Goal: Browse casually

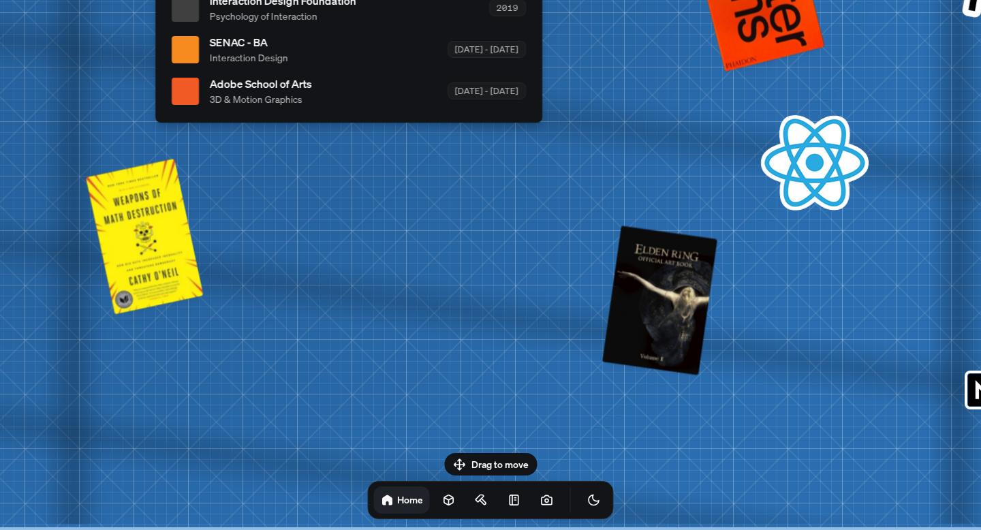
drag, startPoint x: 543, startPoint y: 331, endPoint x: 264, endPoint y: 334, distance: 278.5
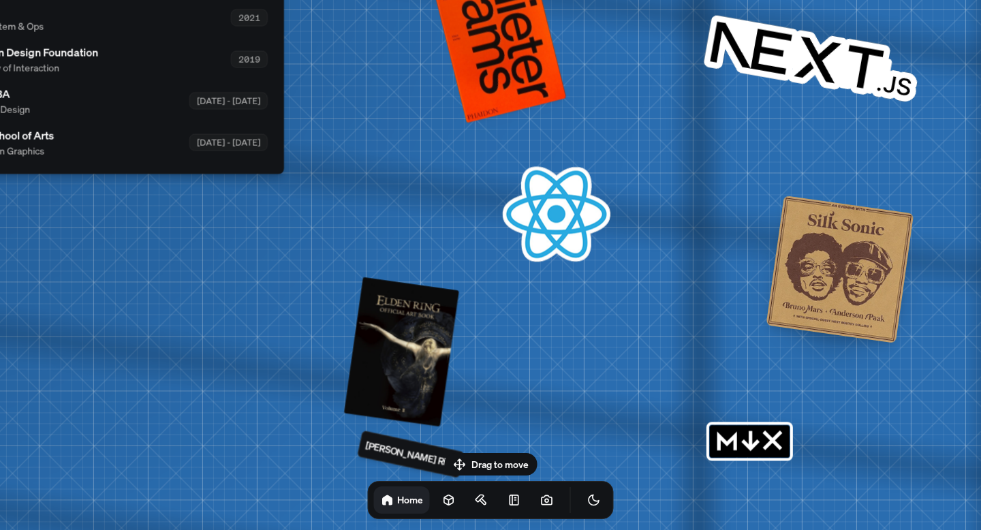
drag, startPoint x: 547, startPoint y: 291, endPoint x: 145, endPoint y: 418, distance: 422.1
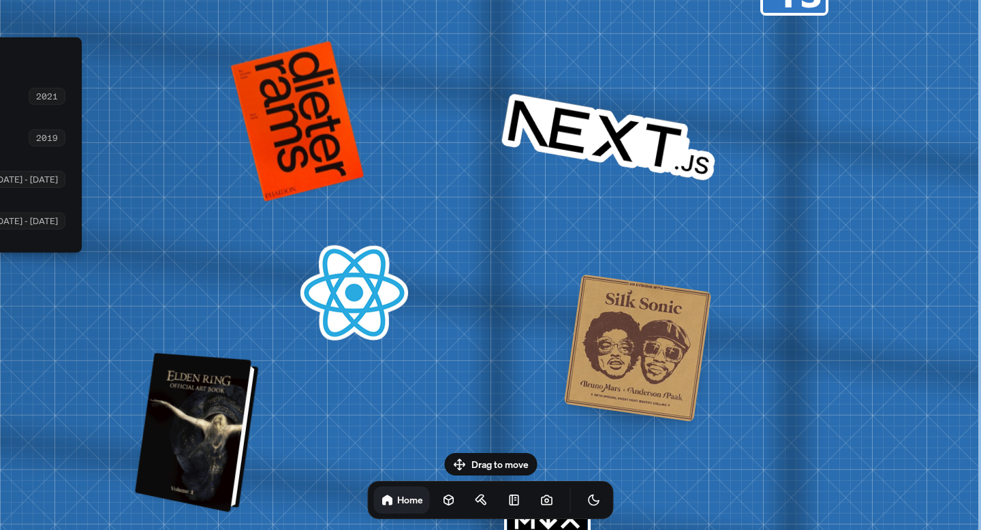
click at [204, 423] on div at bounding box center [198, 432] width 113 height 153
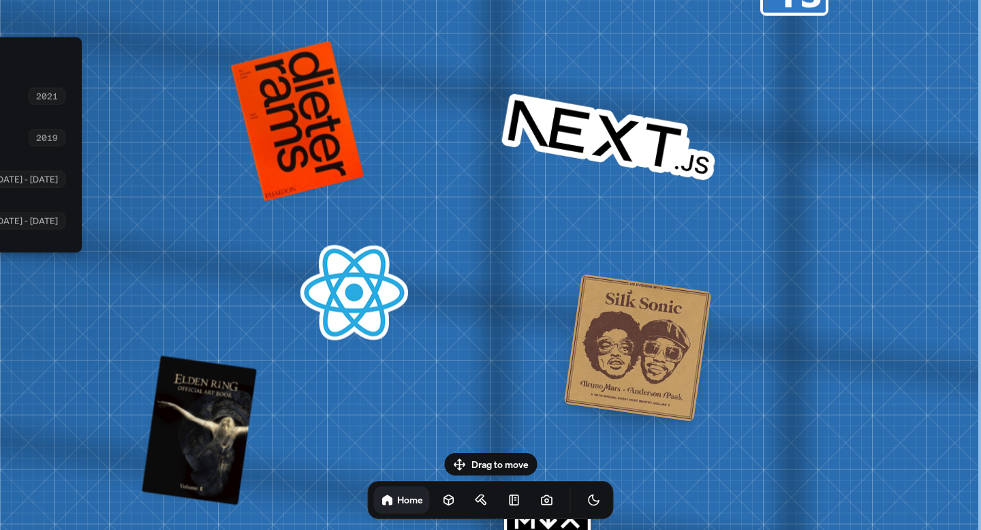
drag, startPoint x: 435, startPoint y: 432, endPoint x: 144, endPoint y: 426, distance: 290.8
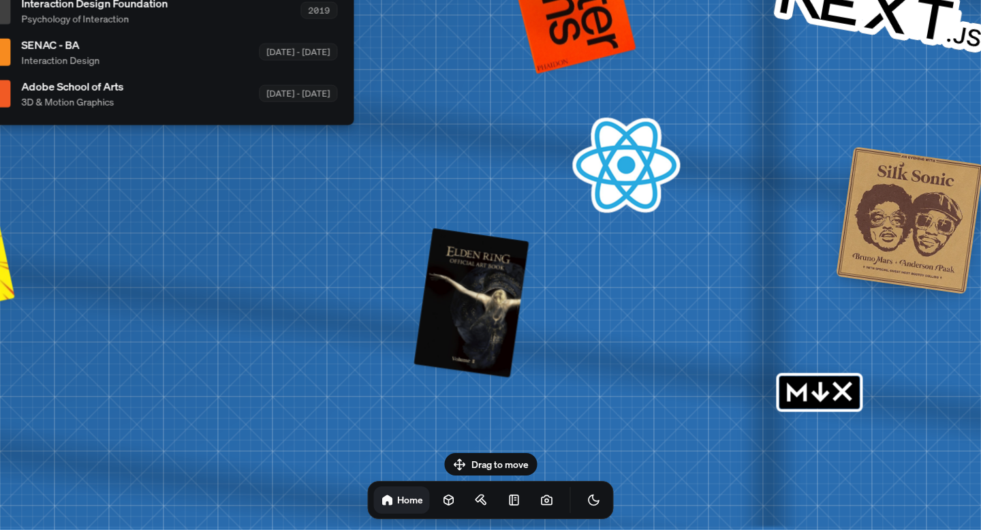
drag, startPoint x: 197, startPoint y: 354, endPoint x: 622, endPoint y: 227, distance: 443.4
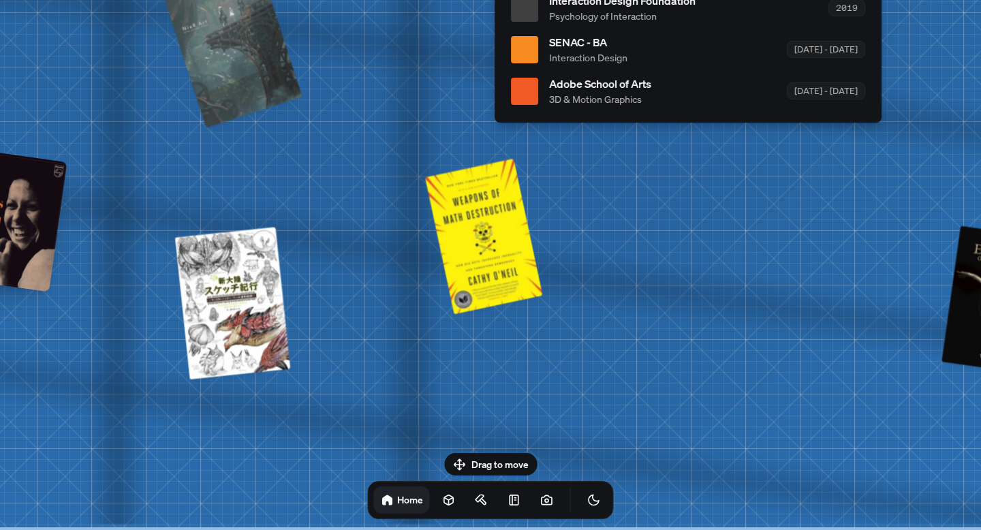
drag, startPoint x: 321, startPoint y: 229, endPoint x: 685, endPoint y: 179, distance: 367.1
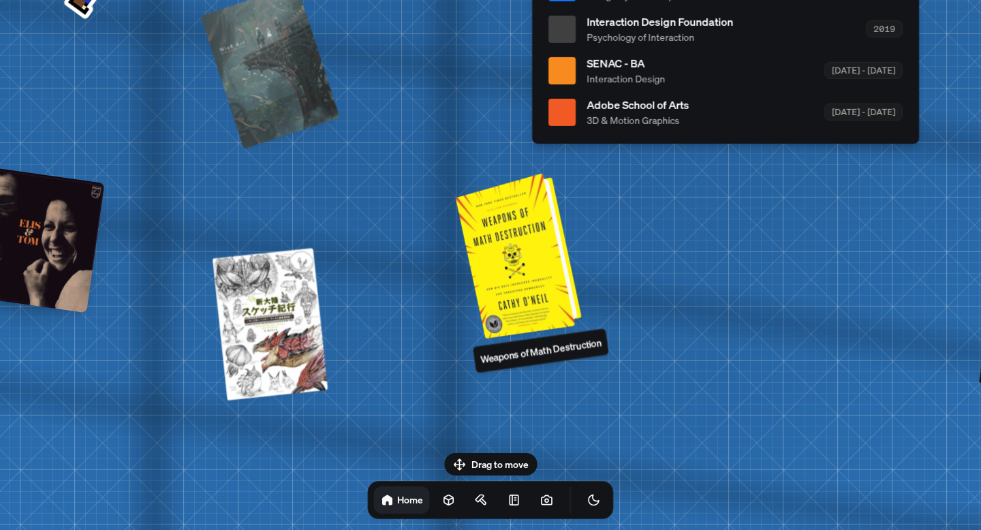
drag, startPoint x: 535, startPoint y: 257, endPoint x: 744, endPoint y: 466, distance: 295.6
click at [578, 334] on div at bounding box center [520, 254] width 115 height 159
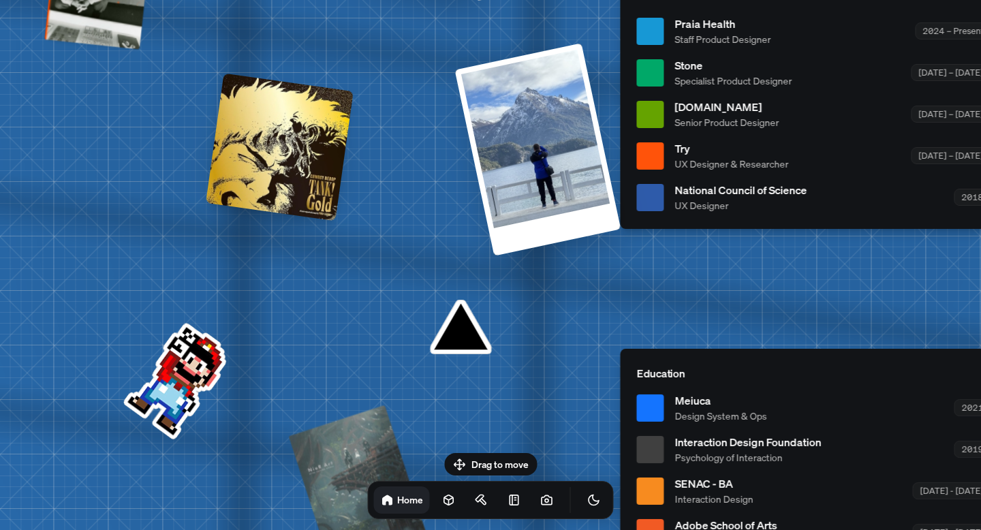
drag, startPoint x: 652, startPoint y: 227, endPoint x: 417, endPoint y: 522, distance: 377.5
click at [422, 522] on div "[PERSON_NAME] [PERSON_NAME] Design Engineer Welcome to my space on the internet…" at bounding box center [815, 31] width 2037 height 1784
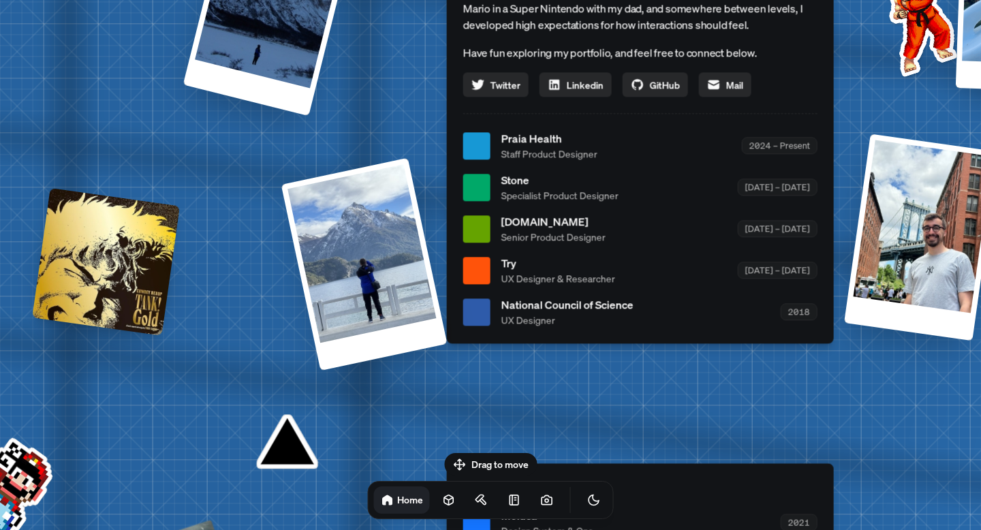
drag, startPoint x: 678, startPoint y: 328, endPoint x: 437, endPoint y: 443, distance: 266.8
click at [438, 443] on div "[PERSON_NAME] [PERSON_NAME] Design Engineer Welcome to my space on the internet…" at bounding box center [642, 146] width 2037 height 1784
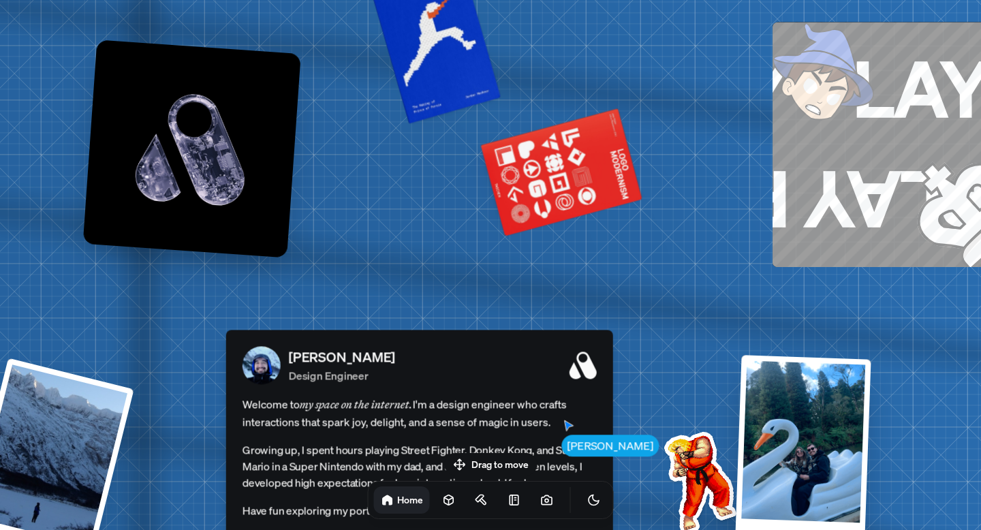
drag, startPoint x: 544, startPoint y: 259, endPoint x: 479, endPoint y: 469, distance: 219.7
click at [481, 0] on body "[PERSON_NAME] [PERSON_NAME] Design Engineer Welcome to my space on the internet…" at bounding box center [490, 0] width 981 height 0
